Goal: Information Seeking & Learning: Learn about a topic

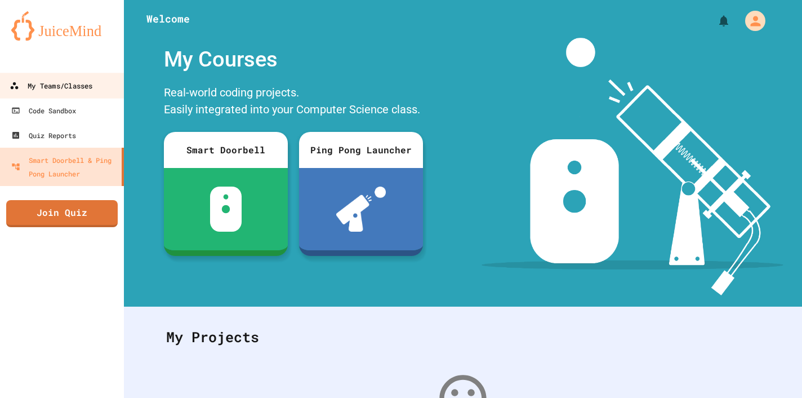
click at [92, 88] on div "My Teams/Classes" at bounding box center [51, 86] width 83 height 14
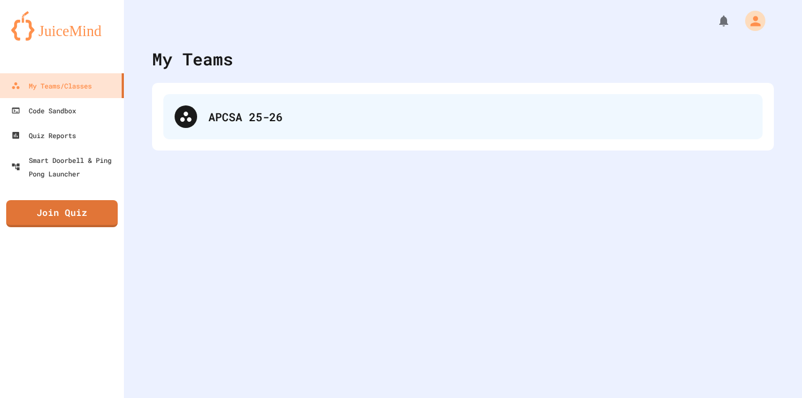
click at [223, 113] on div "APCSA 25-26" at bounding box center [479, 116] width 543 height 17
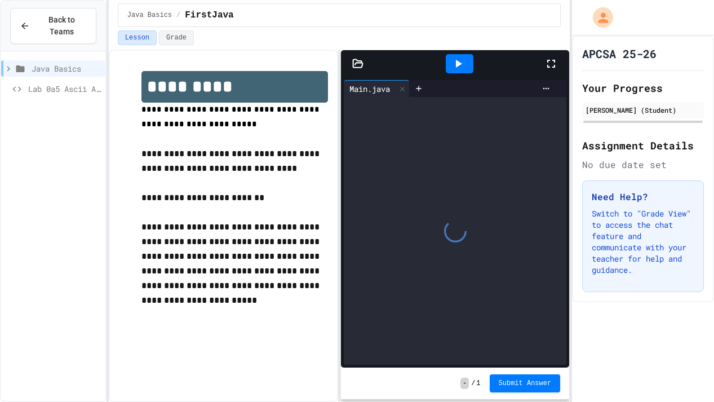
click at [359, 66] on icon at bounding box center [357, 63] width 11 height 11
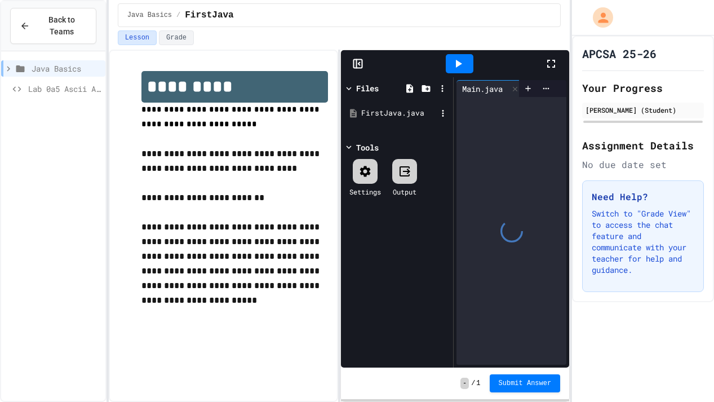
click at [381, 113] on div "FirstJava.java" at bounding box center [398, 113] width 75 height 11
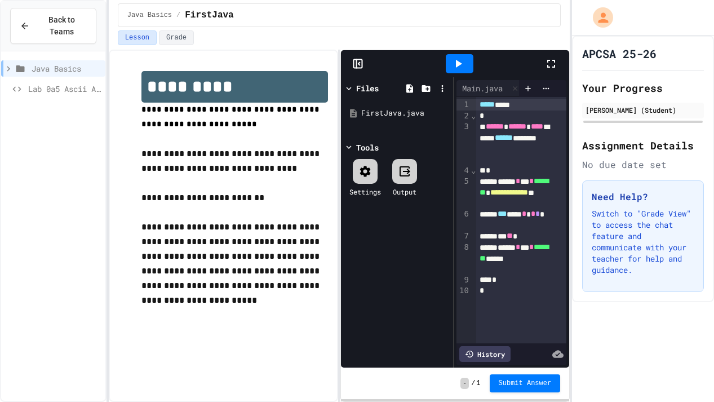
click at [357, 68] on icon at bounding box center [357, 64] width 0 height 8
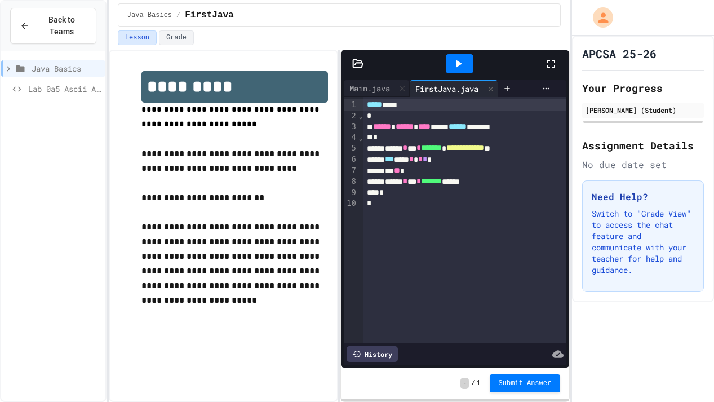
click at [460, 63] on icon at bounding box center [458, 64] width 14 height 14
